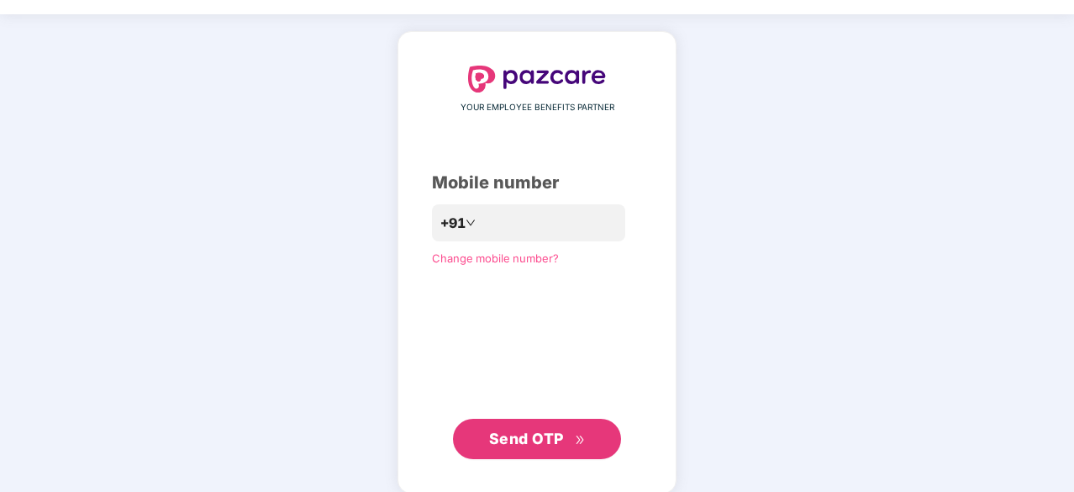
scroll to position [63, 0]
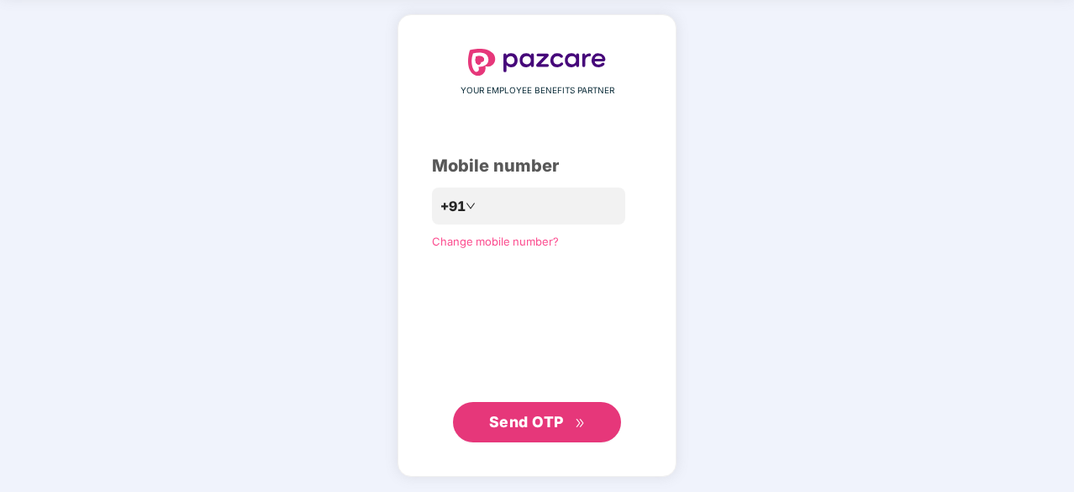
click at [562, 440] on button "Send OTP" at bounding box center [537, 422] width 168 height 40
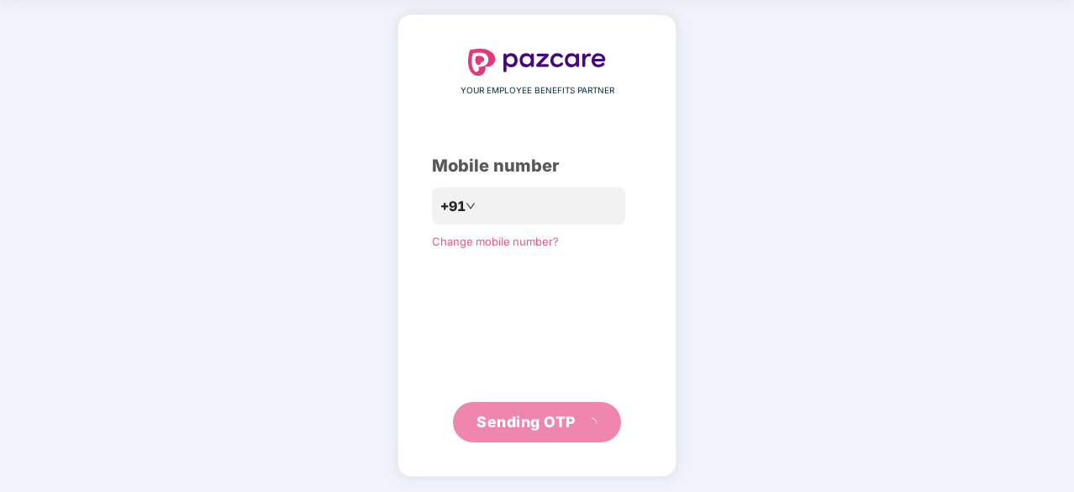
scroll to position [55, 0]
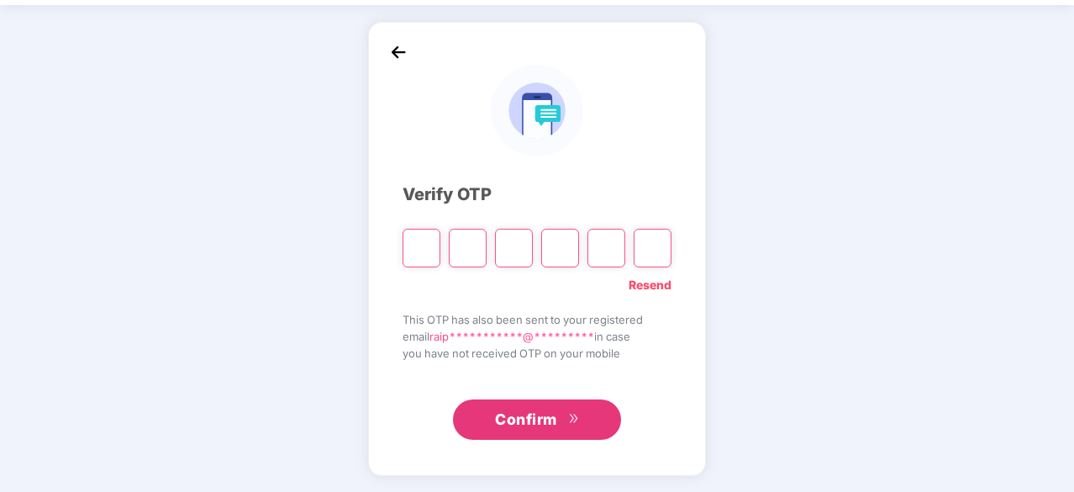
click at [652, 285] on link "Resend" at bounding box center [650, 285] width 43 height 18
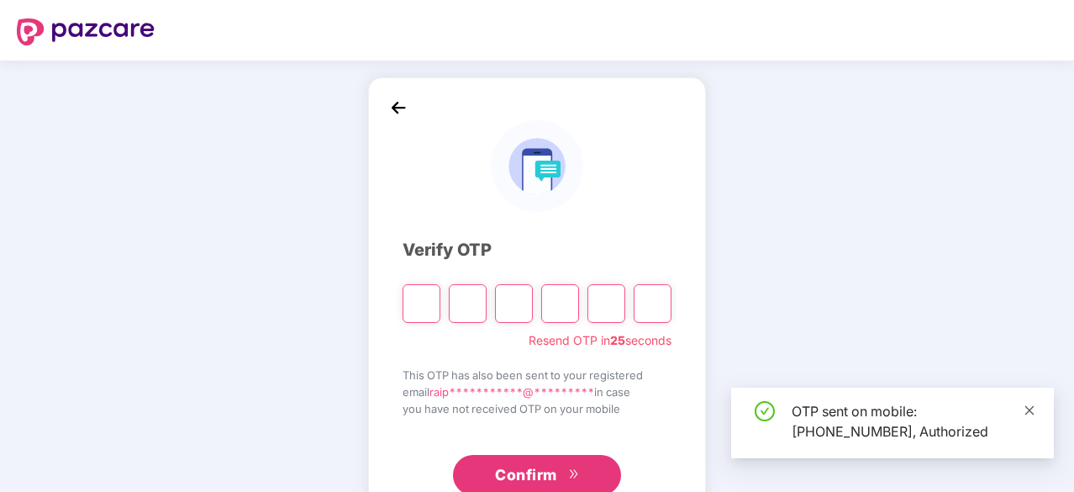
click at [1029, 408] on icon "close" at bounding box center [1030, 410] width 12 height 12
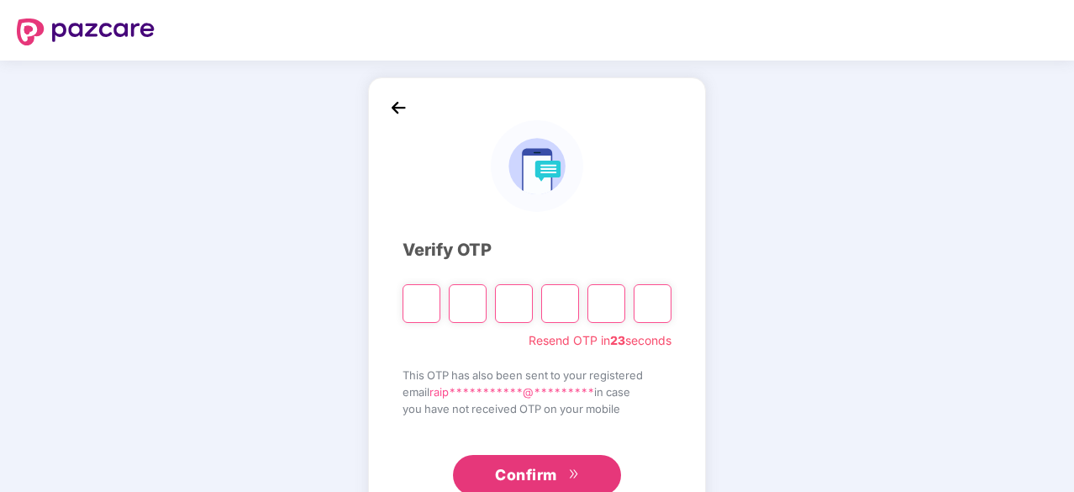
click at [397, 105] on img at bounding box center [398, 107] width 25 height 25
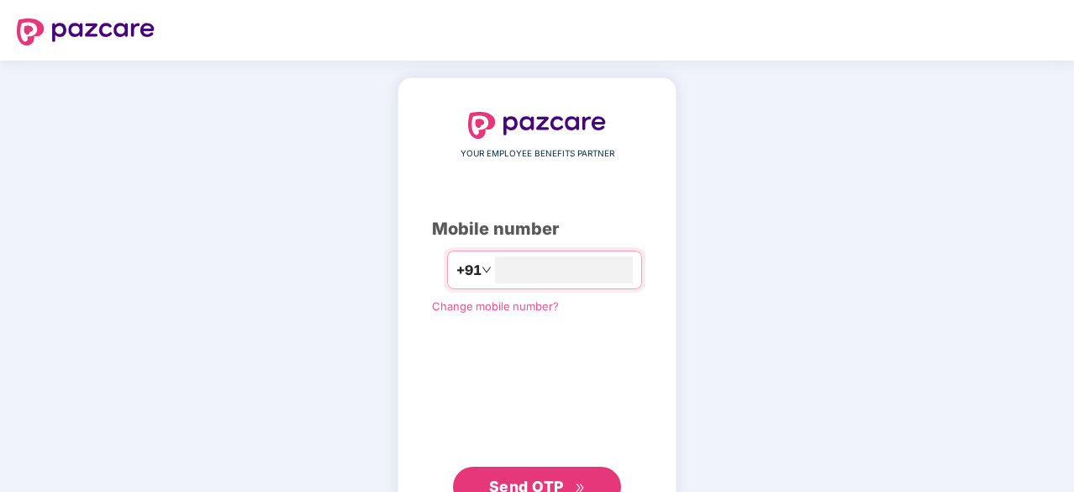
type input "*"
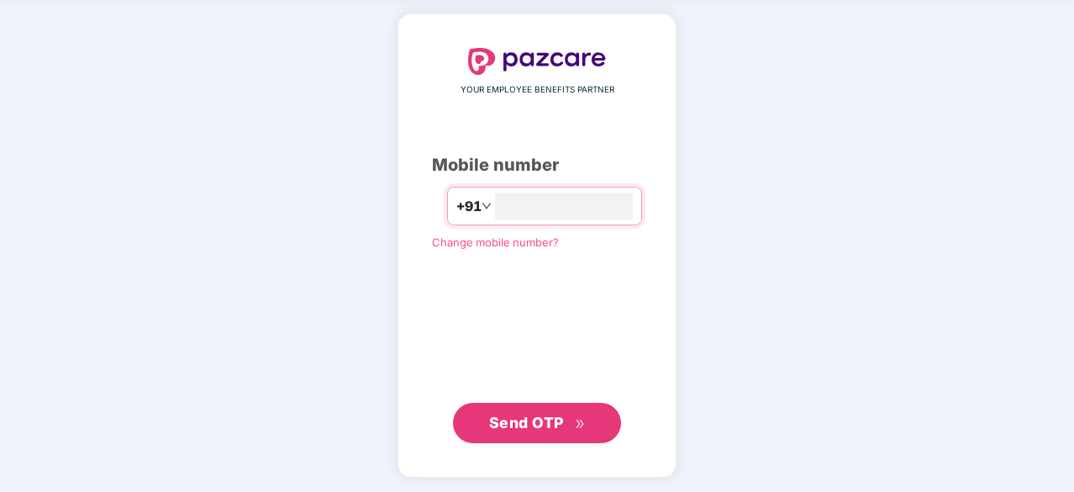
type input "**********"
click at [577, 419] on icon "double-right" at bounding box center [580, 423] width 11 height 11
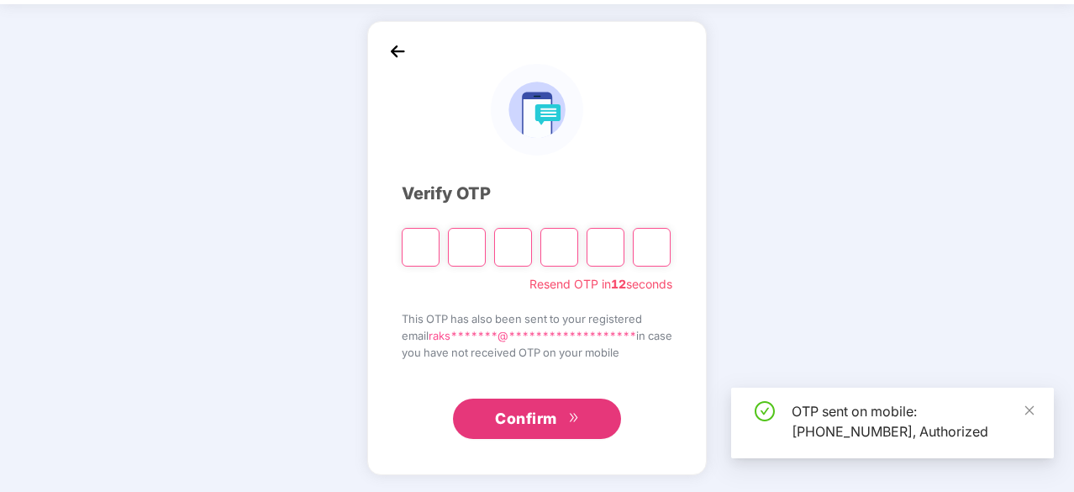
scroll to position [55, 0]
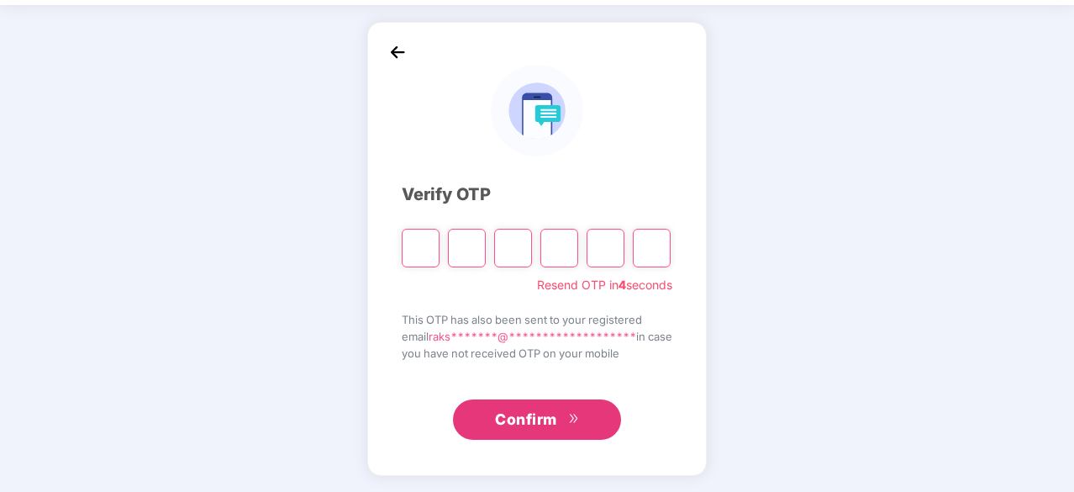
type input "*"
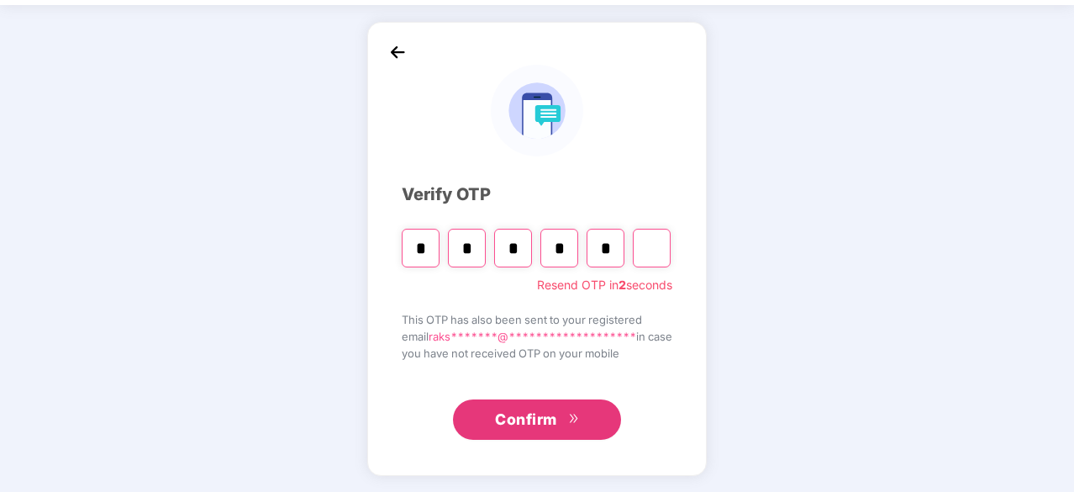
type input "*"
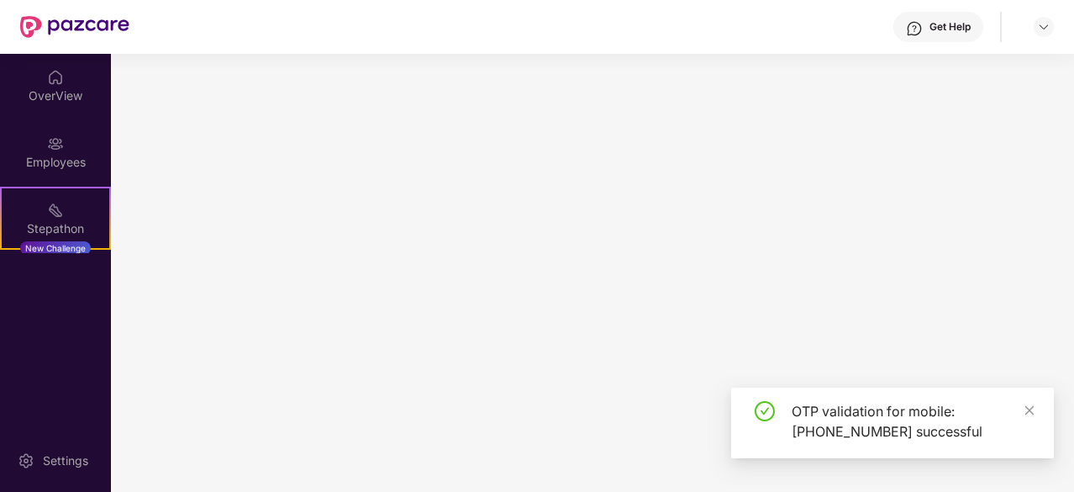
scroll to position [0, 0]
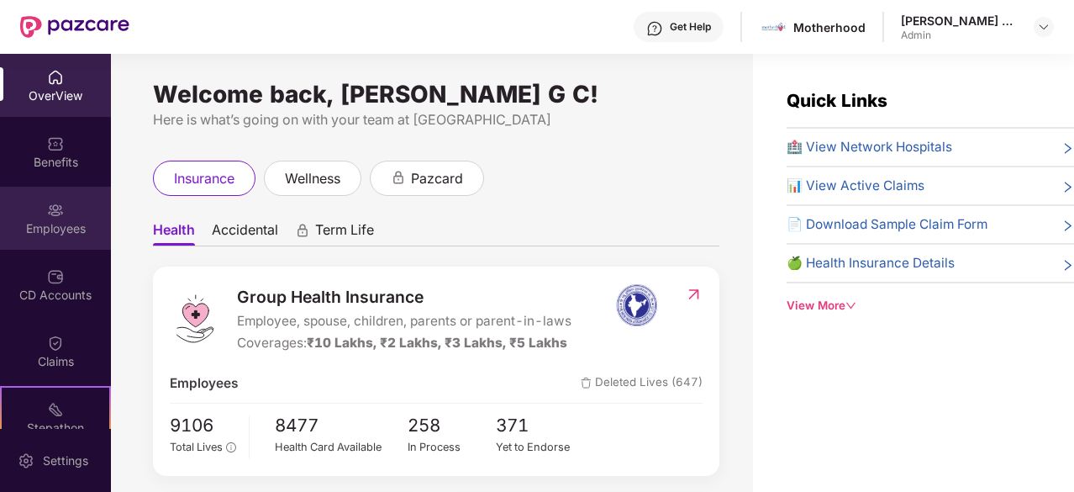
click at [53, 243] on div "Employees" at bounding box center [55, 218] width 111 height 63
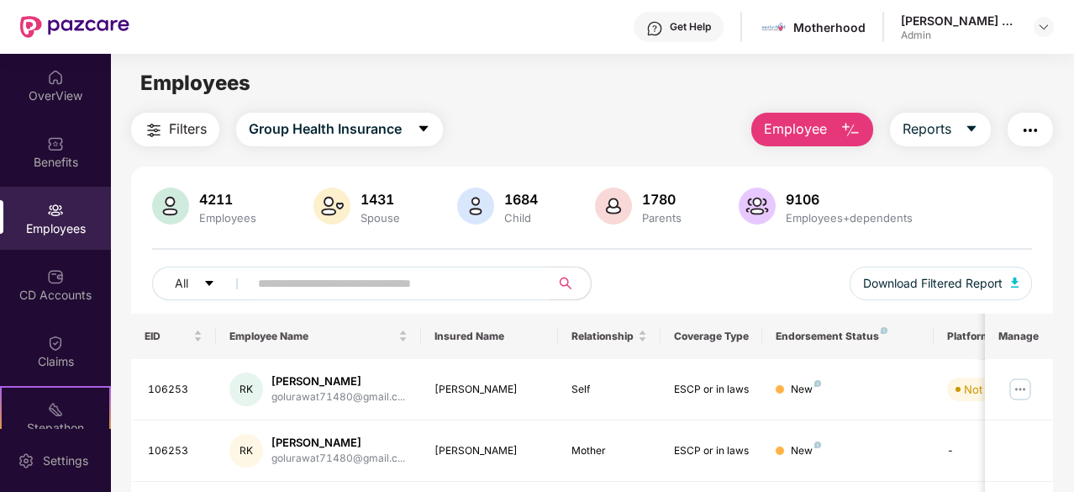
click at [838, 131] on button "Employee" at bounding box center [812, 130] width 122 height 34
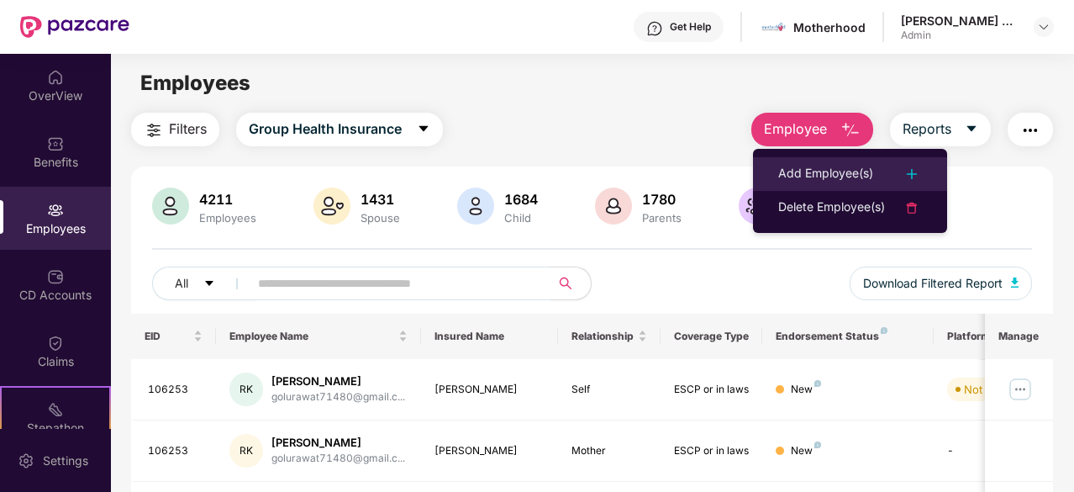
click at [851, 169] on div "Add Employee(s)" at bounding box center [825, 174] width 95 height 20
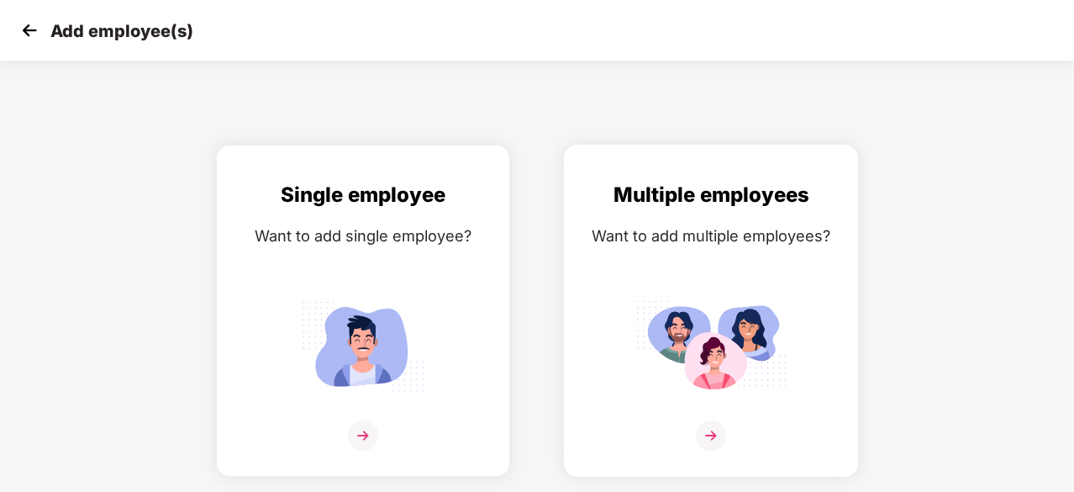
click at [693, 370] on img at bounding box center [710, 345] width 151 height 105
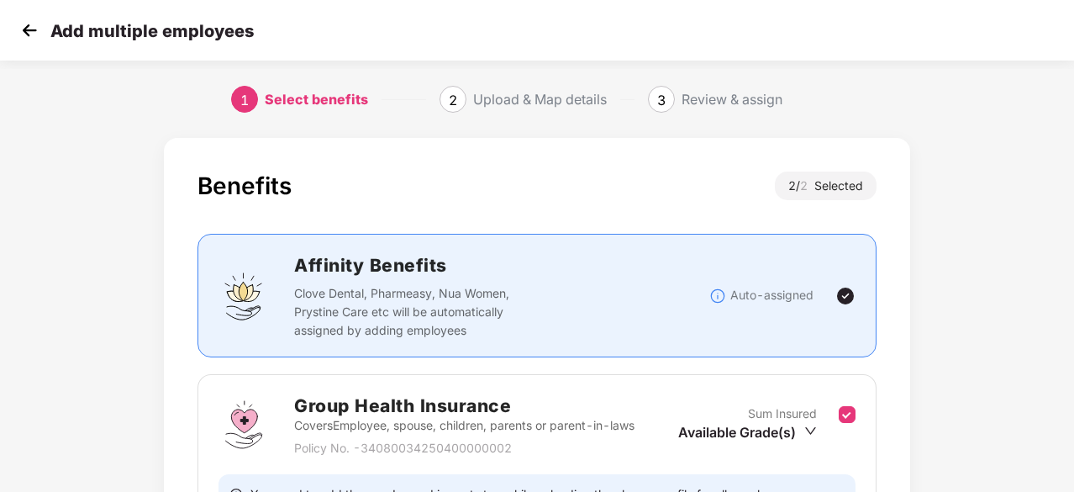
scroll to position [358, 0]
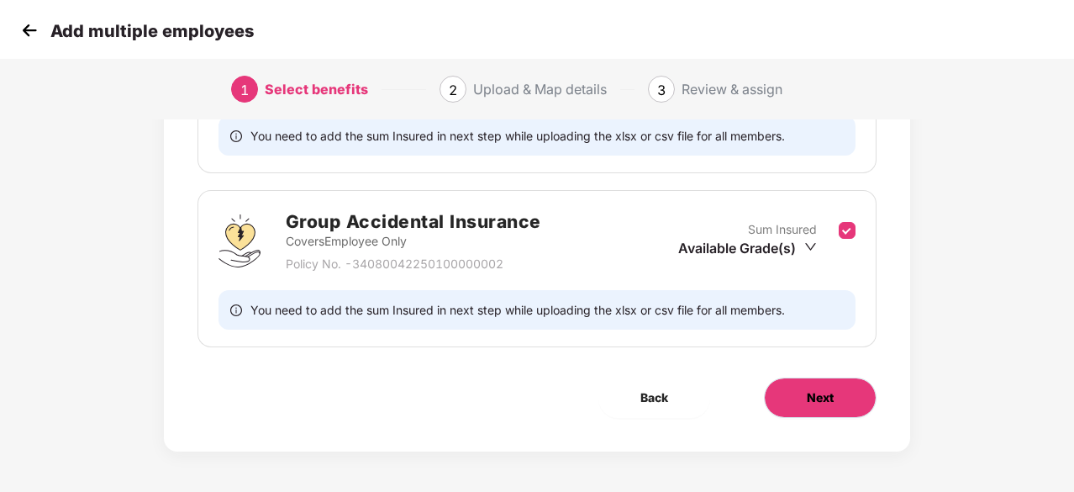
click at [826, 390] on span "Next" at bounding box center [820, 397] width 27 height 18
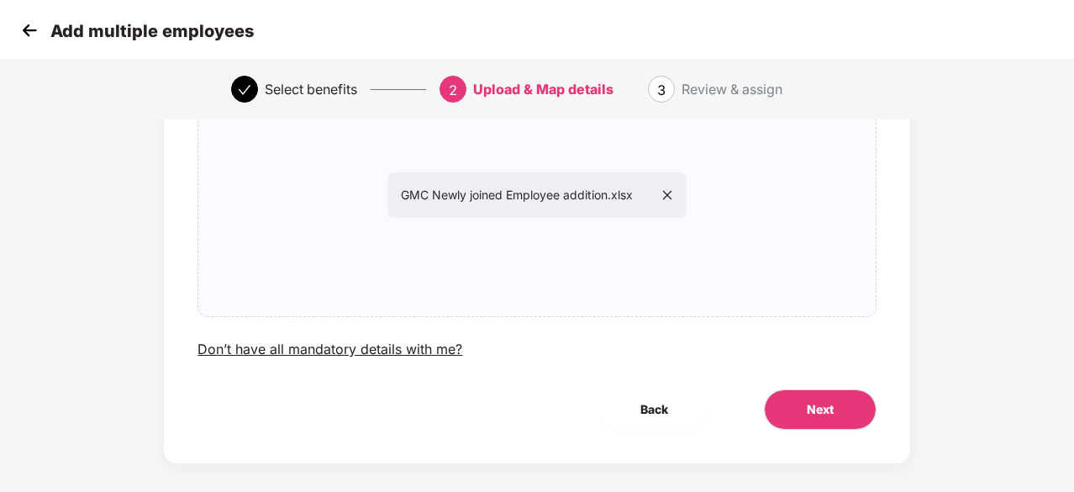
scroll to position [183, 0]
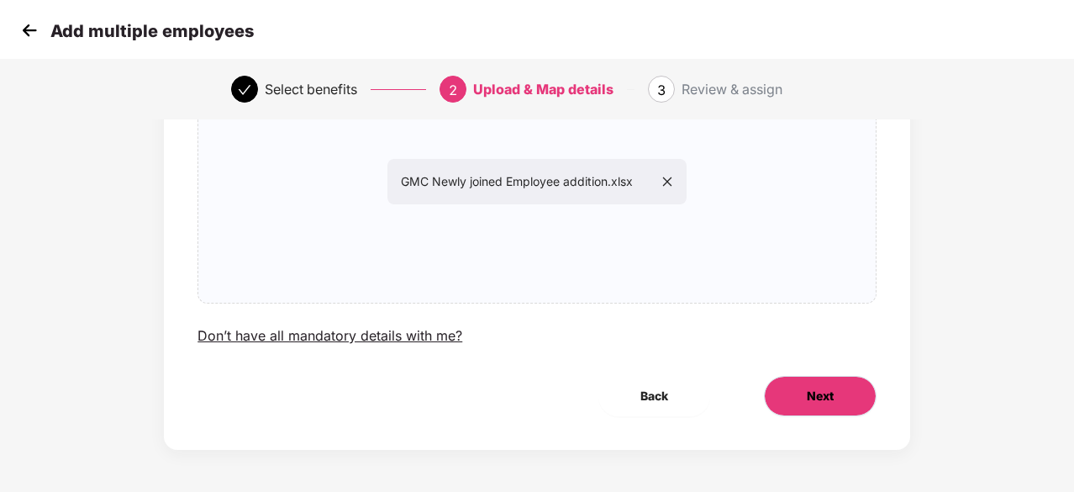
click at [834, 388] on span "Next" at bounding box center [820, 396] width 27 height 18
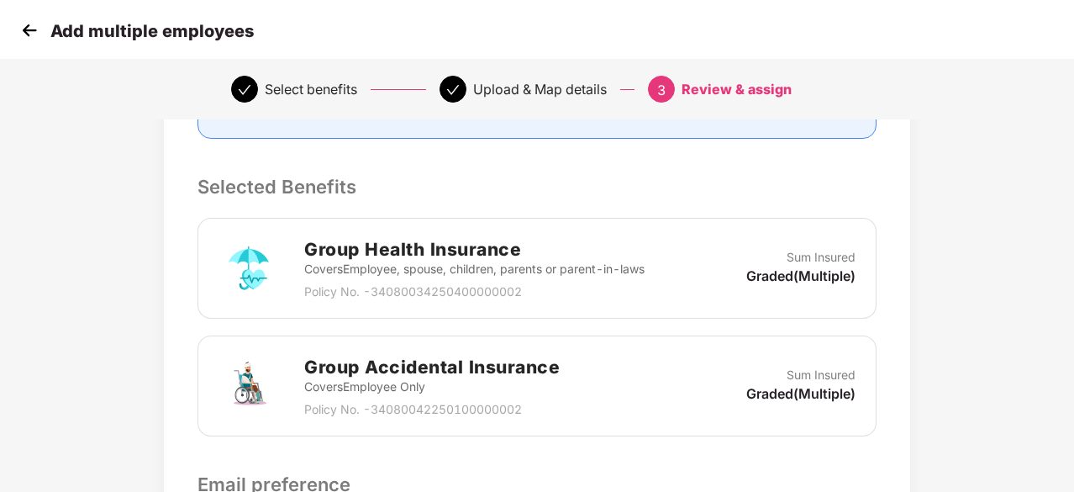
scroll to position [578, 0]
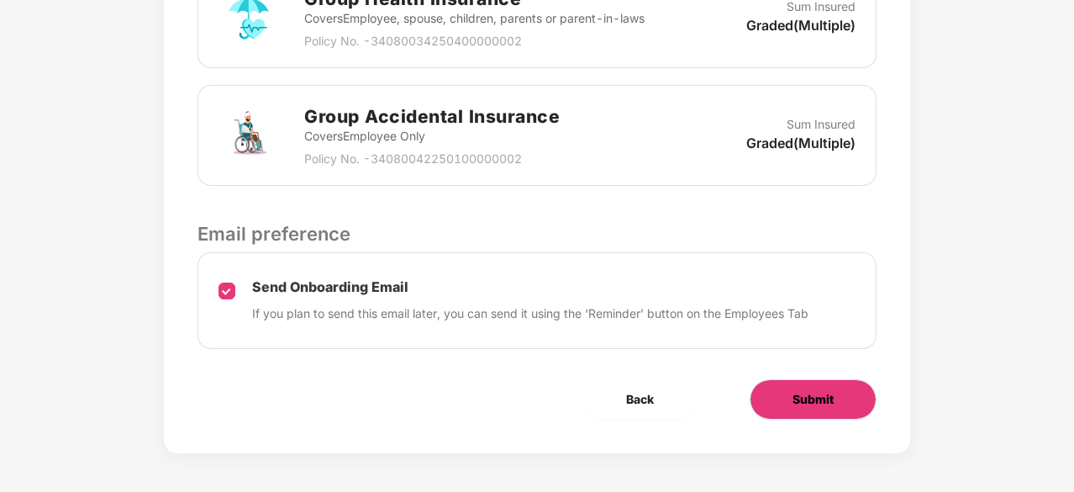
click at [795, 393] on span "Submit" at bounding box center [813, 399] width 41 height 18
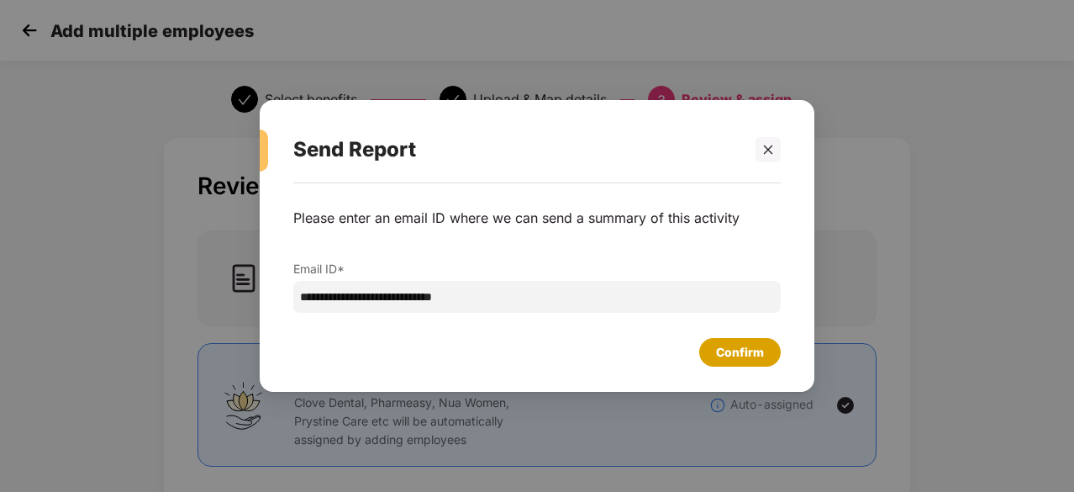
click at [715, 353] on div "Confirm" at bounding box center [740, 352] width 82 height 29
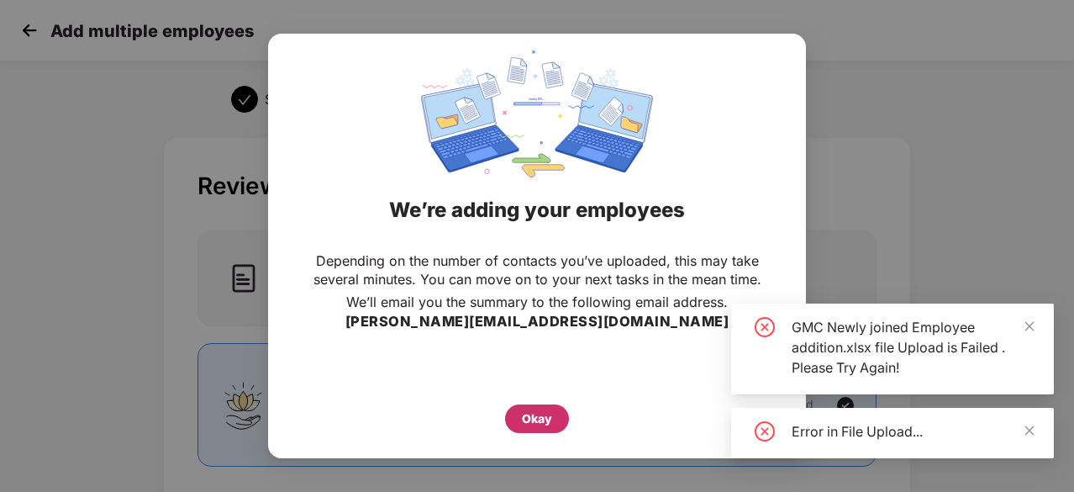
click at [551, 414] on div "Okay" at bounding box center [537, 418] width 30 height 18
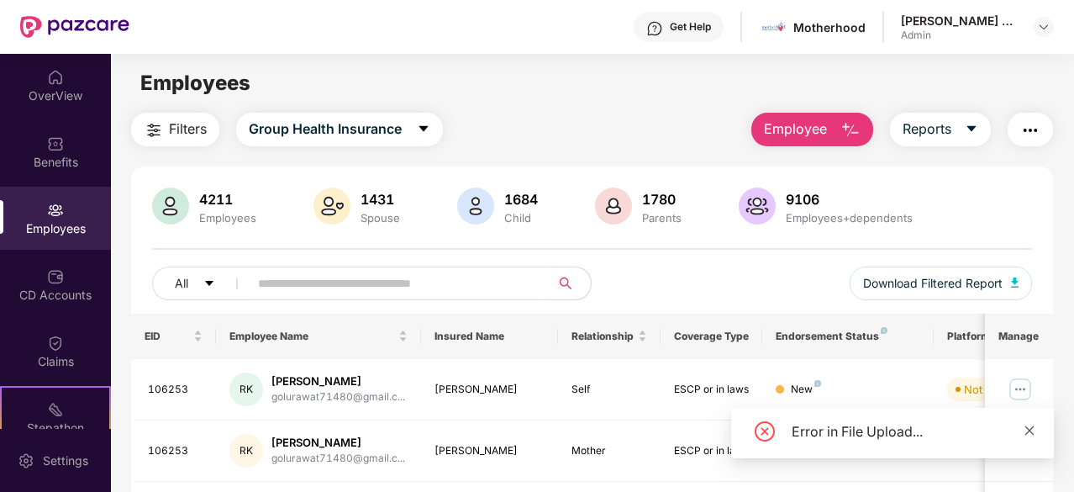
click at [1026, 433] on icon "close" at bounding box center [1030, 429] width 9 height 9
click at [805, 123] on span "Employee" at bounding box center [795, 129] width 63 height 21
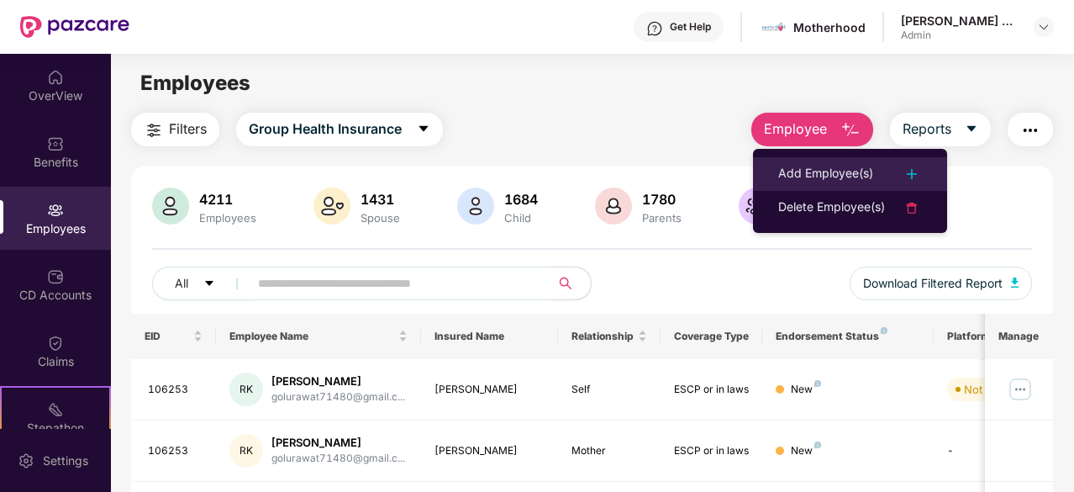
click at [820, 164] on div "Add Employee(s)" at bounding box center [825, 174] width 95 height 20
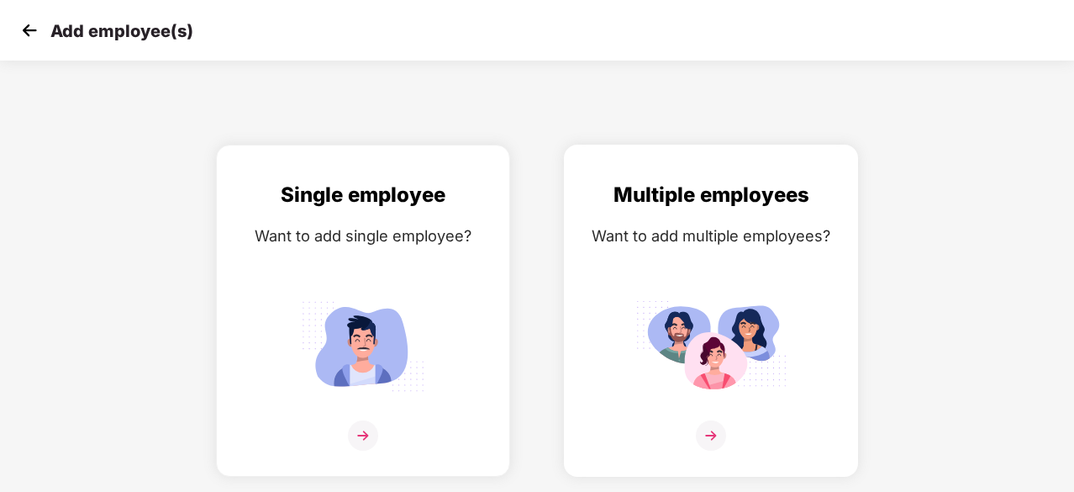
click at [665, 342] on img at bounding box center [710, 345] width 151 height 105
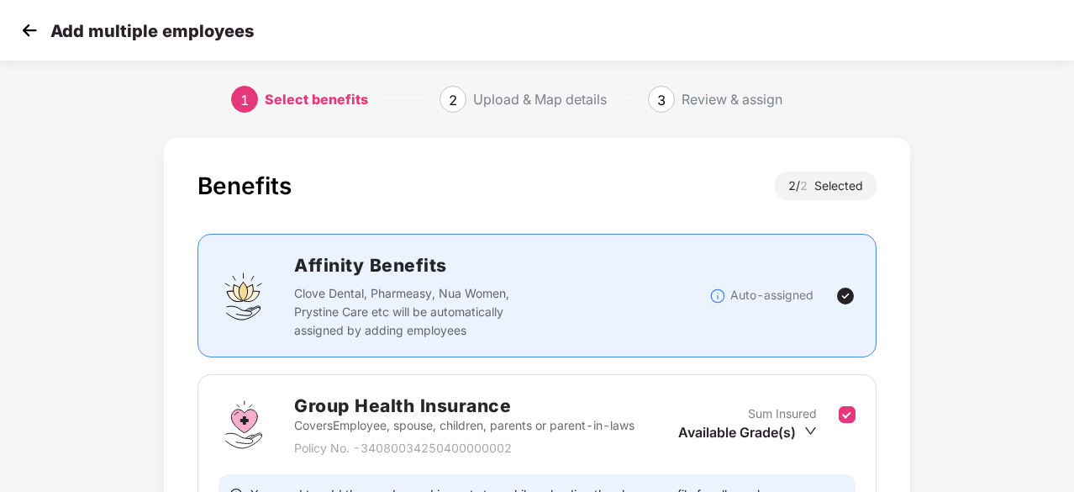
scroll to position [358, 0]
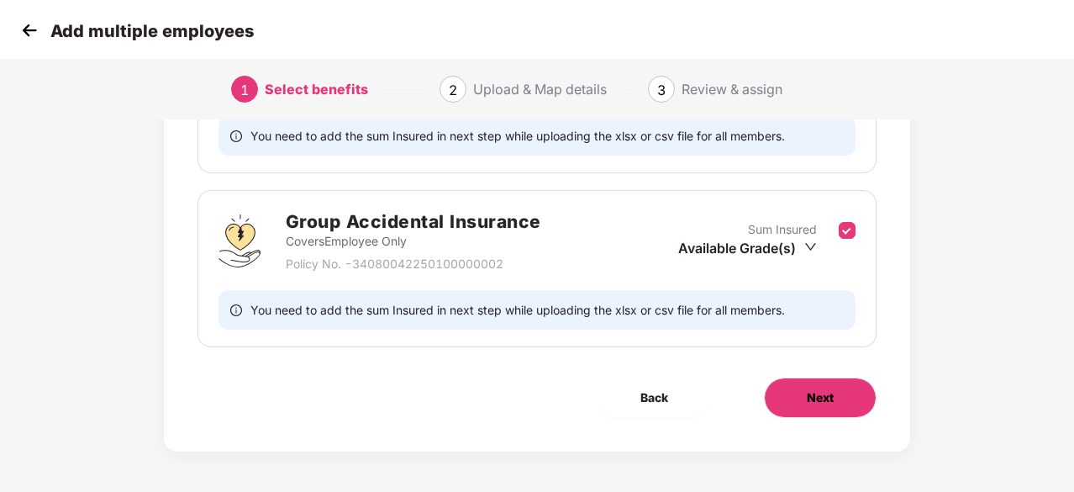
click at [800, 390] on button "Next" at bounding box center [820, 397] width 113 height 40
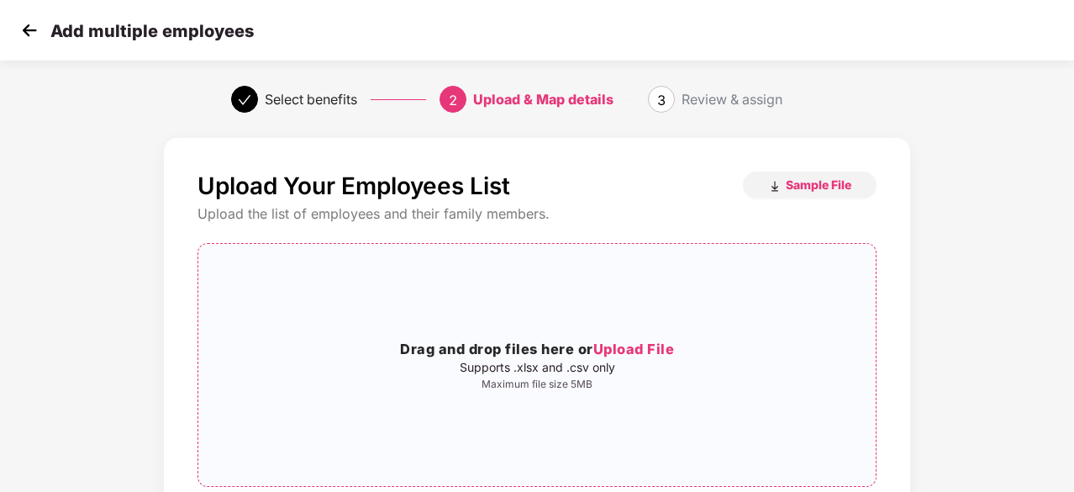
click at [620, 344] on span "Upload File" at bounding box center [634, 348] width 82 height 17
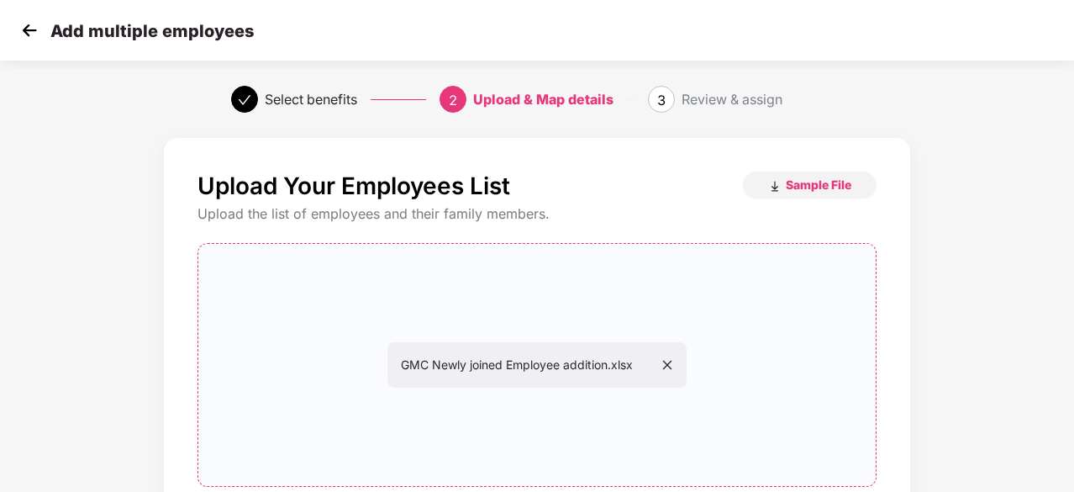
scroll to position [183, 0]
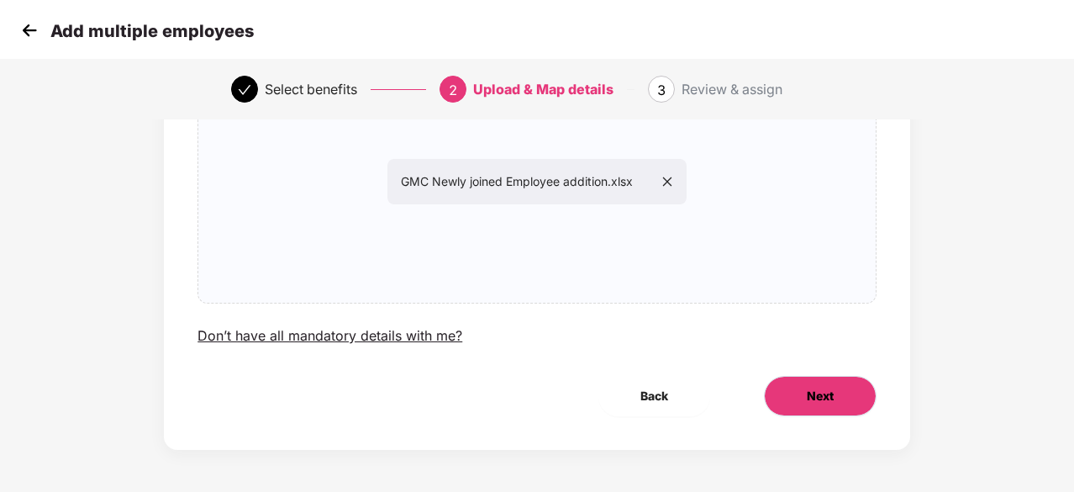
click at [802, 382] on button "Next" at bounding box center [820, 396] width 113 height 40
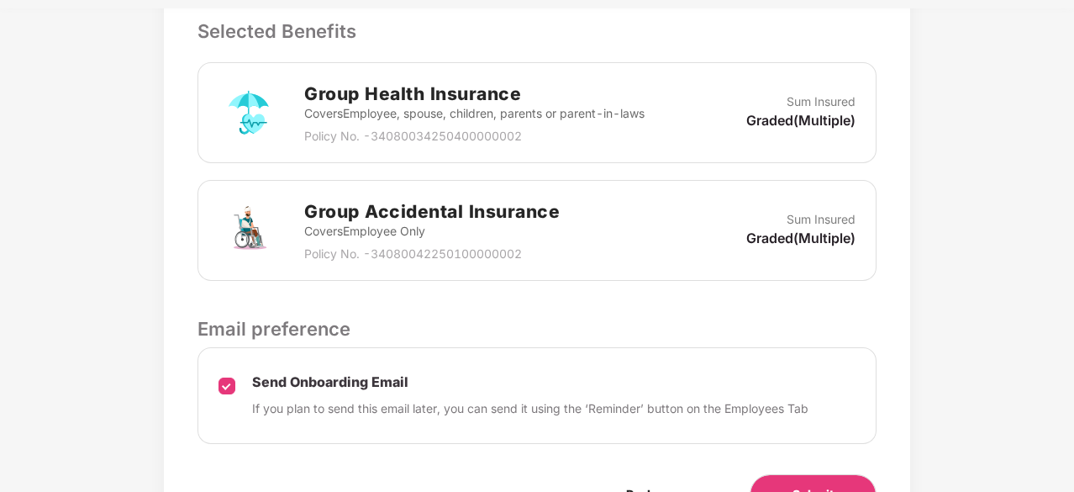
scroll to position [578, 0]
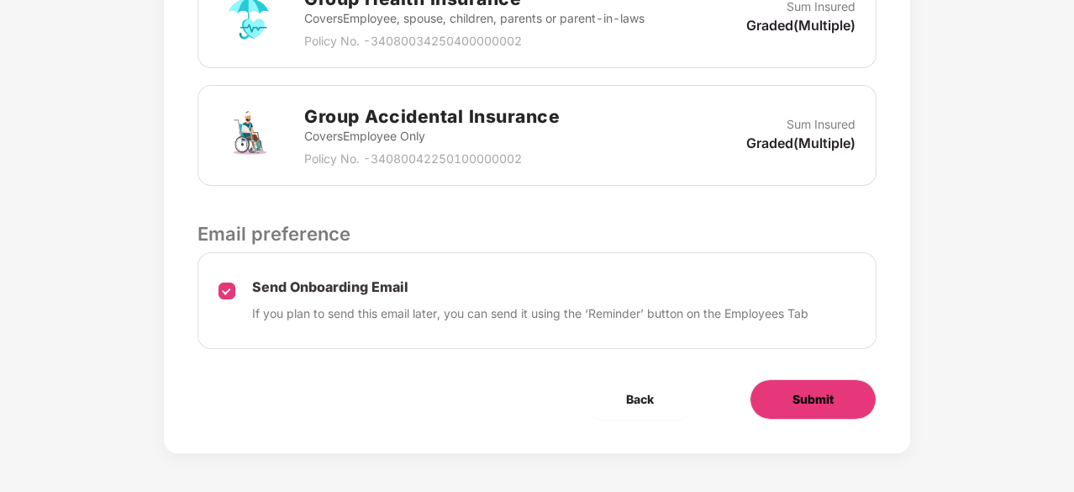
click at [832, 393] on span "Submit" at bounding box center [813, 399] width 41 height 18
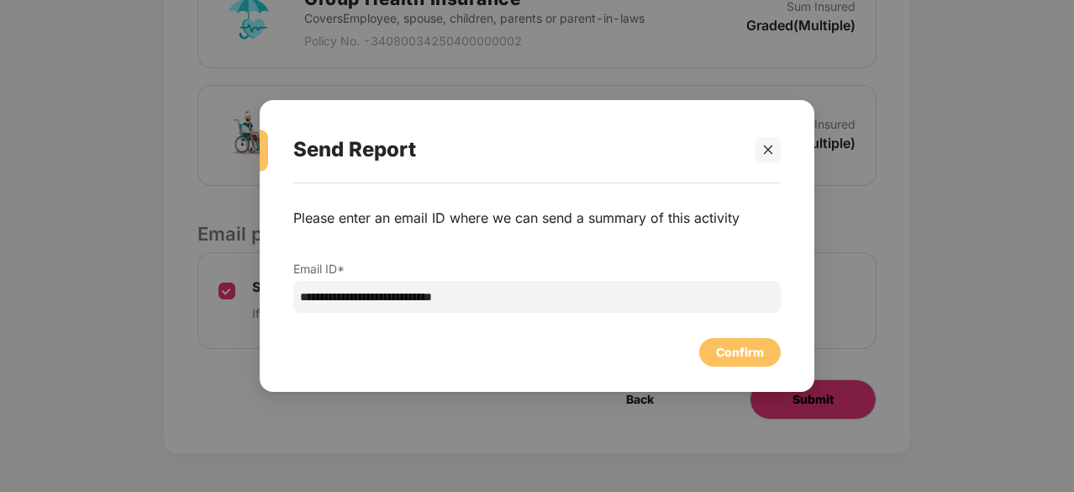
scroll to position [0, 0]
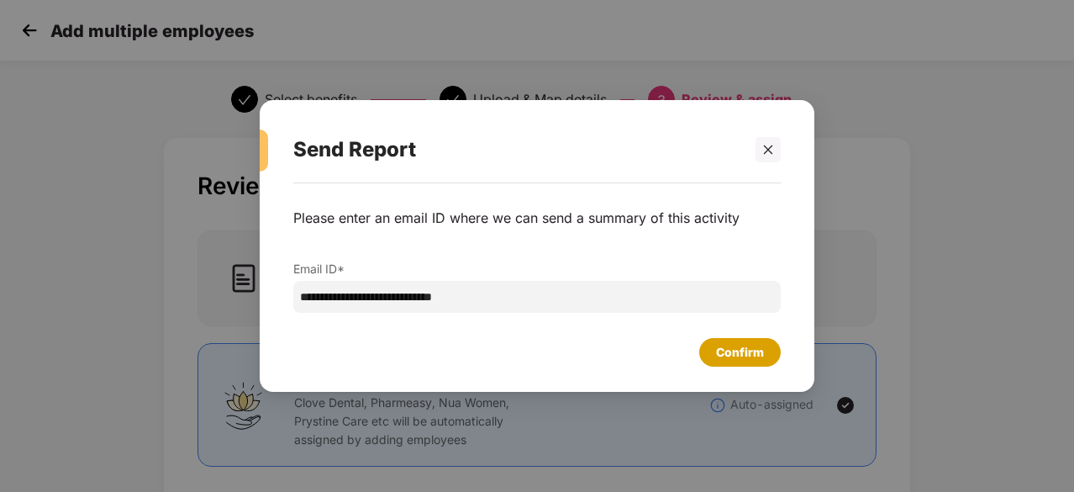
click at [728, 343] on div "Confirm" at bounding box center [740, 352] width 48 height 18
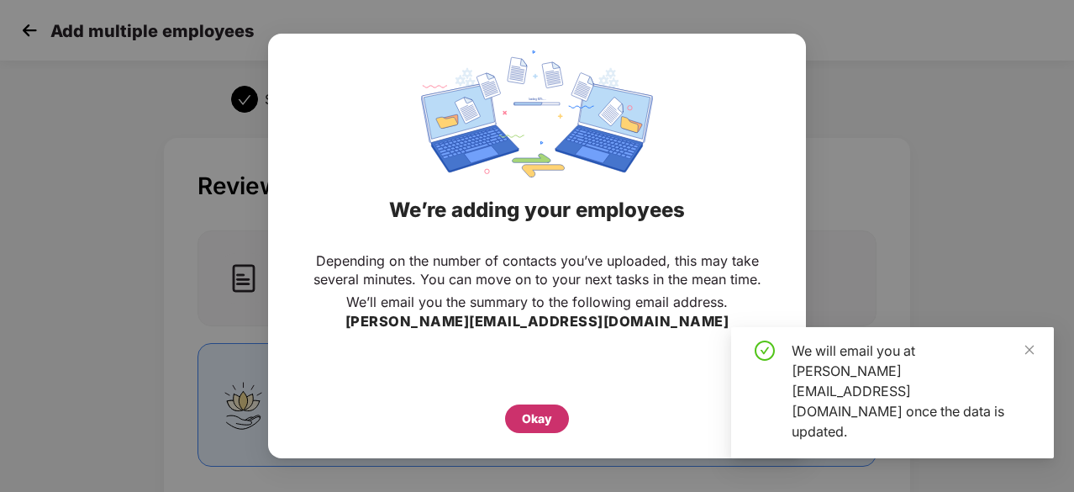
click at [541, 426] on div "Okay" at bounding box center [537, 418] width 30 height 18
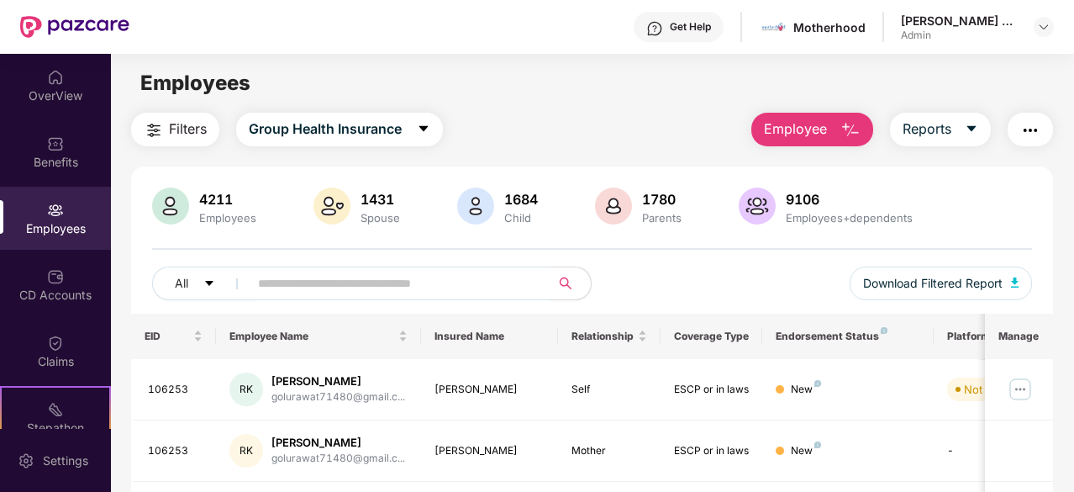
click at [817, 125] on span "Employee" at bounding box center [795, 129] width 63 height 21
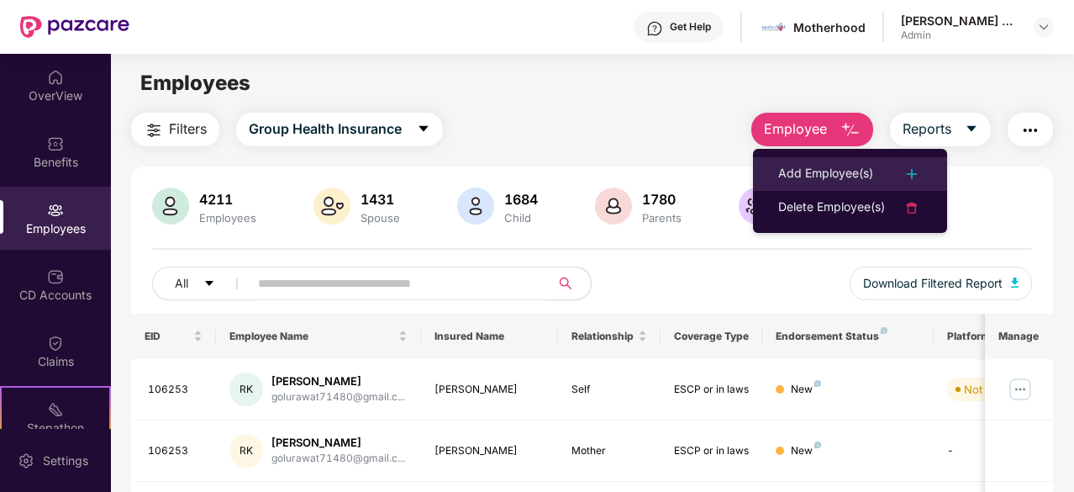
click at [825, 171] on div "Add Employee(s)" at bounding box center [825, 174] width 95 height 20
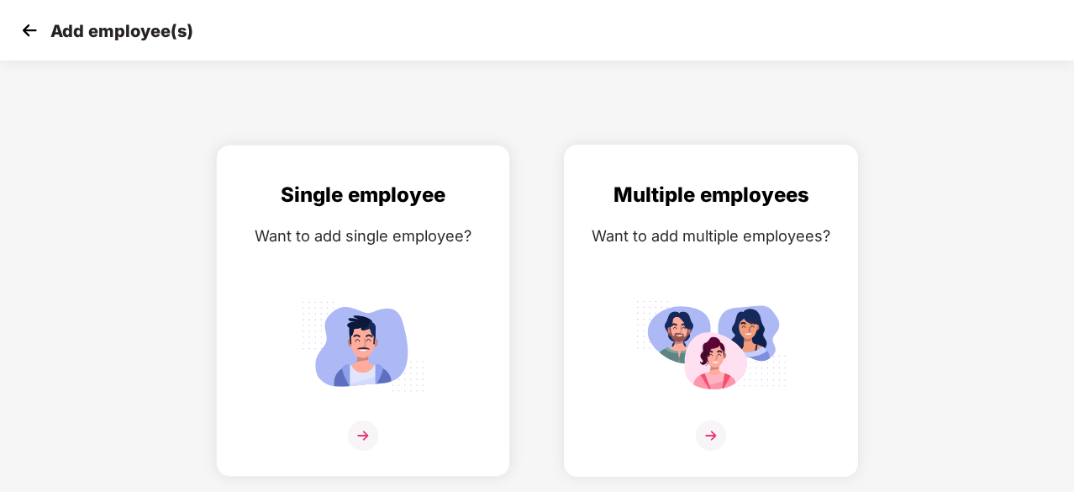
click at [682, 312] on img at bounding box center [710, 345] width 151 height 105
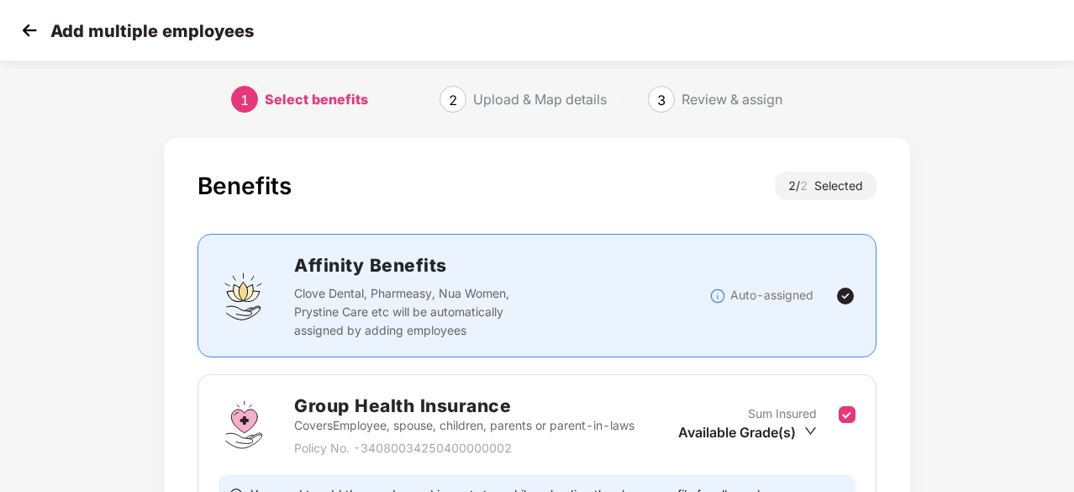
scroll to position [358, 0]
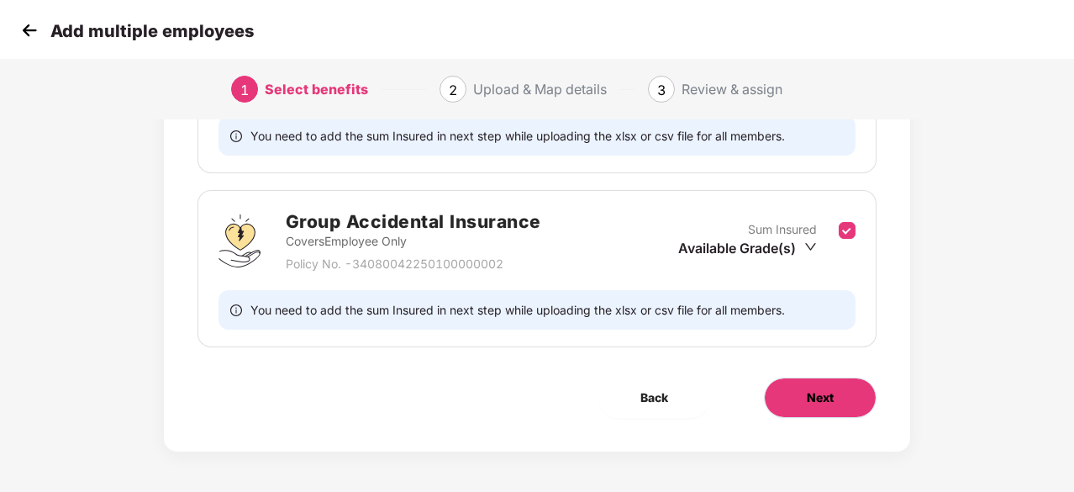
click at [808, 384] on button "Next" at bounding box center [820, 397] width 113 height 40
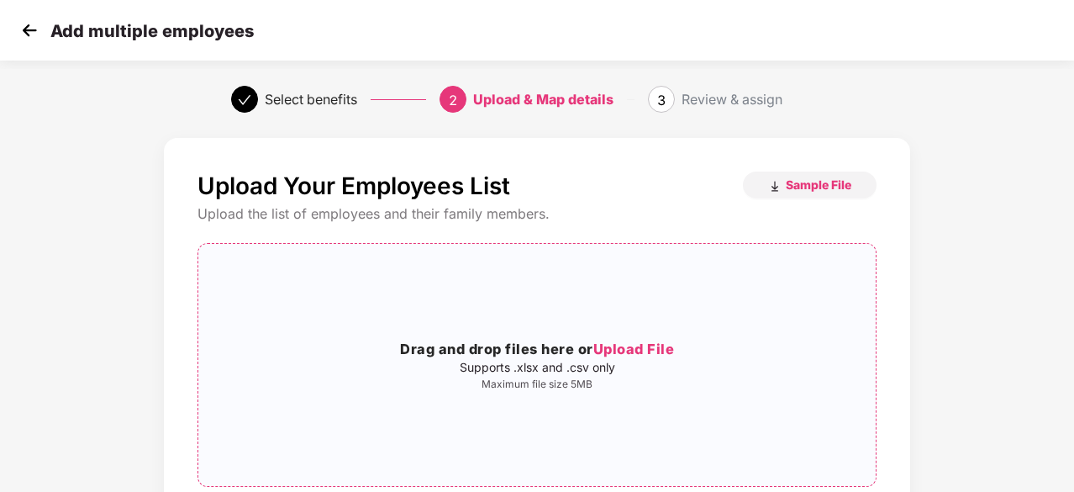
scroll to position [81, 0]
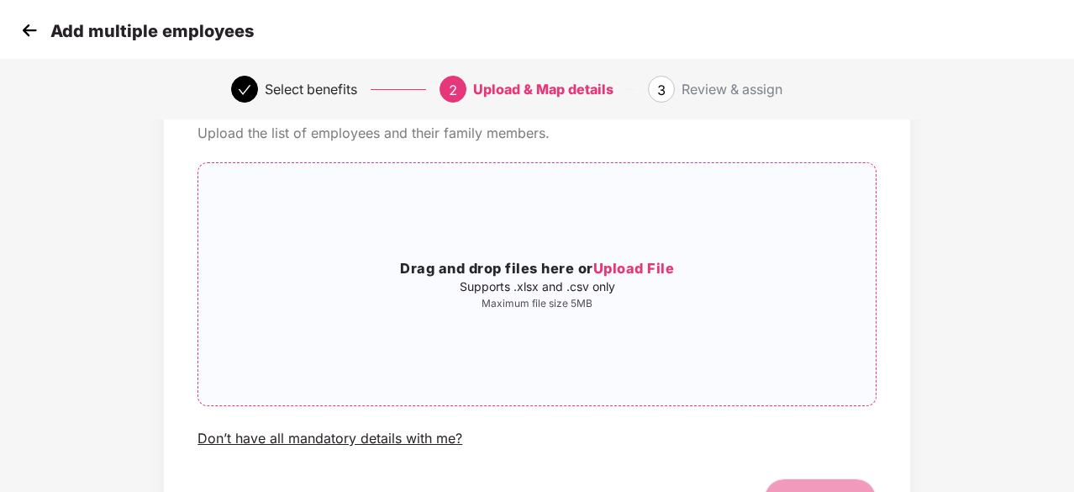
click at [615, 264] on span "Upload File" at bounding box center [634, 268] width 82 height 17
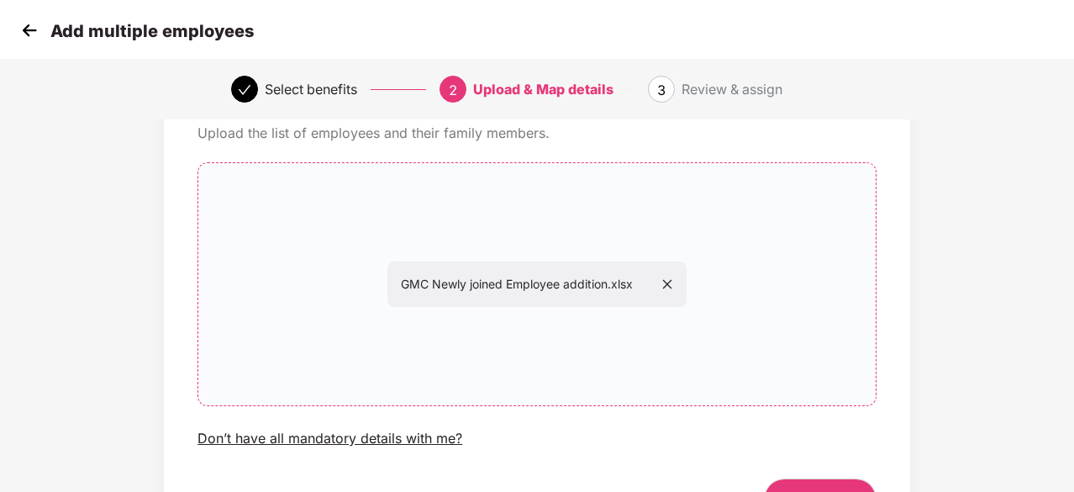
scroll to position [183, 0]
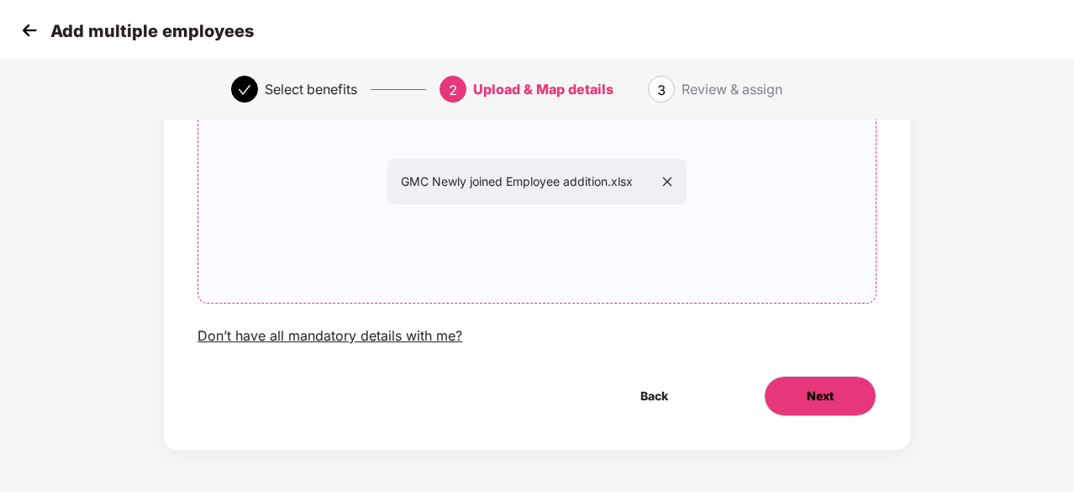
click at [827, 403] on span "Next" at bounding box center [820, 396] width 27 height 18
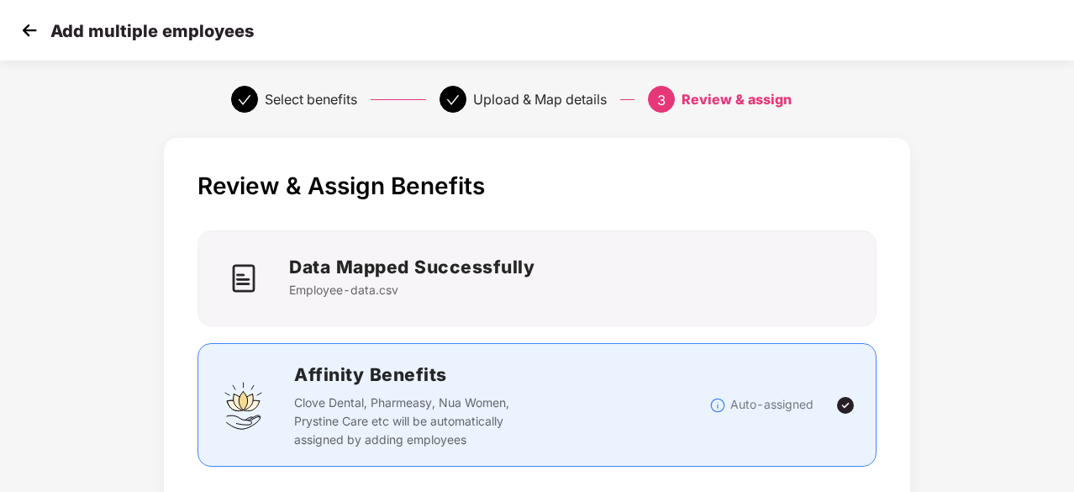
scroll to position [578, 0]
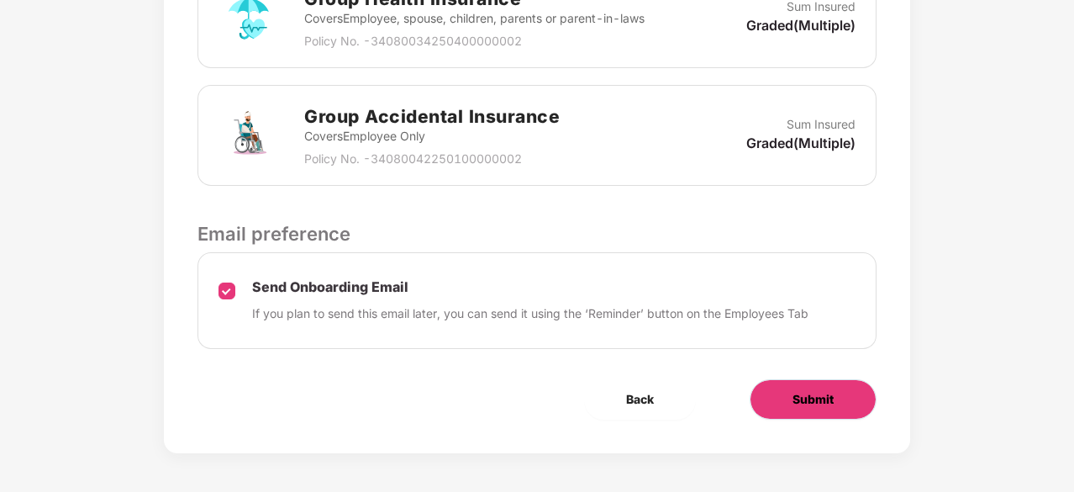
click at [799, 382] on button "Submit" at bounding box center [813, 399] width 127 height 40
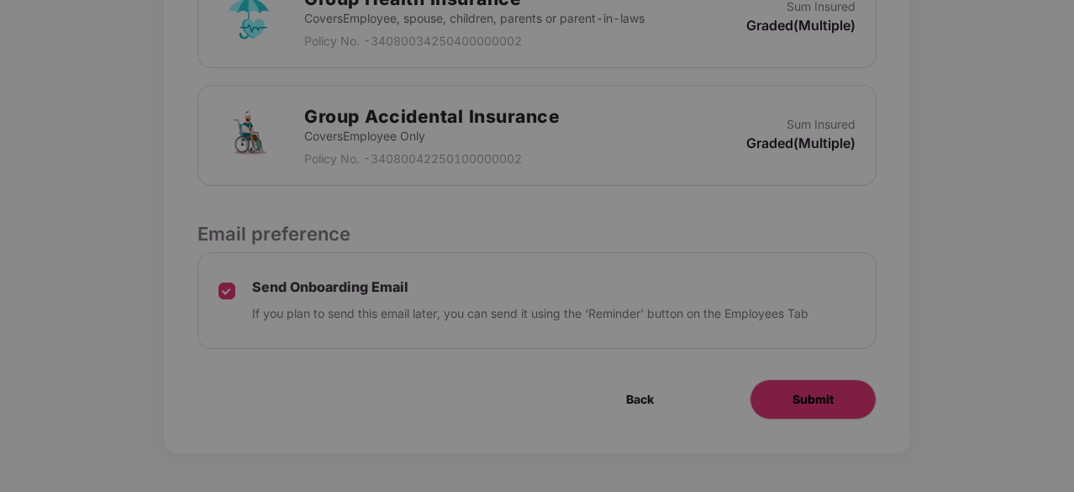
scroll to position [0, 0]
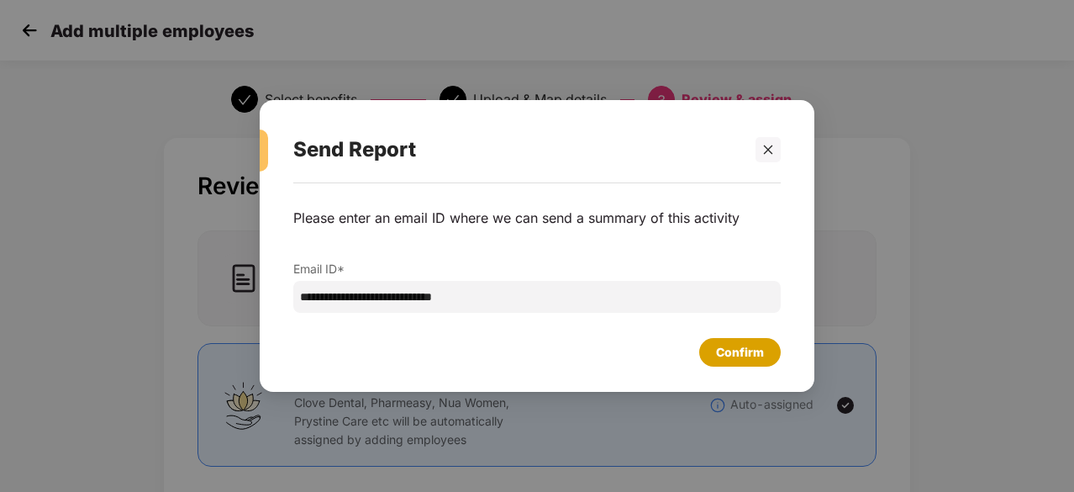
click at [739, 354] on div "Confirm" at bounding box center [740, 352] width 48 height 18
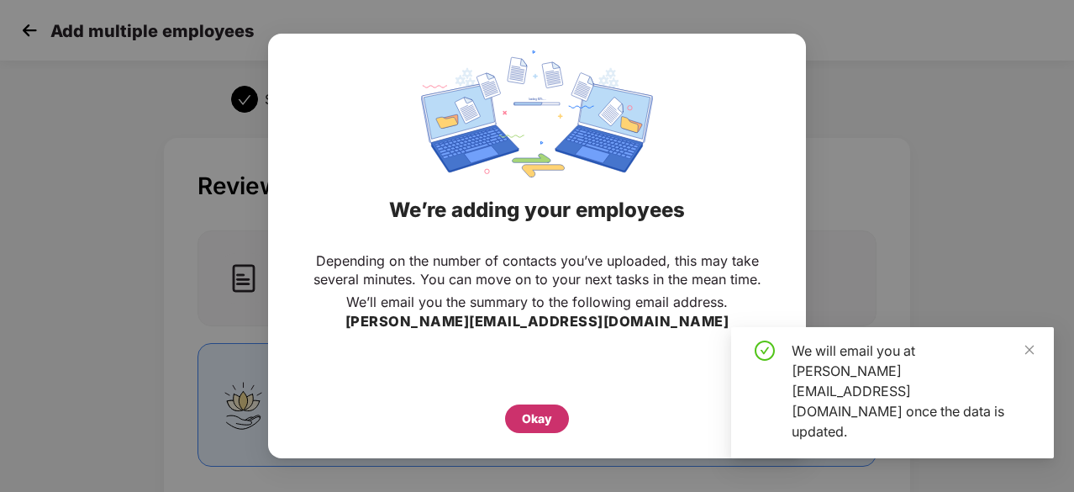
click at [540, 425] on div "Okay" at bounding box center [537, 418] width 30 height 18
